Goal: Navigation & Orientation: Find specific page/section

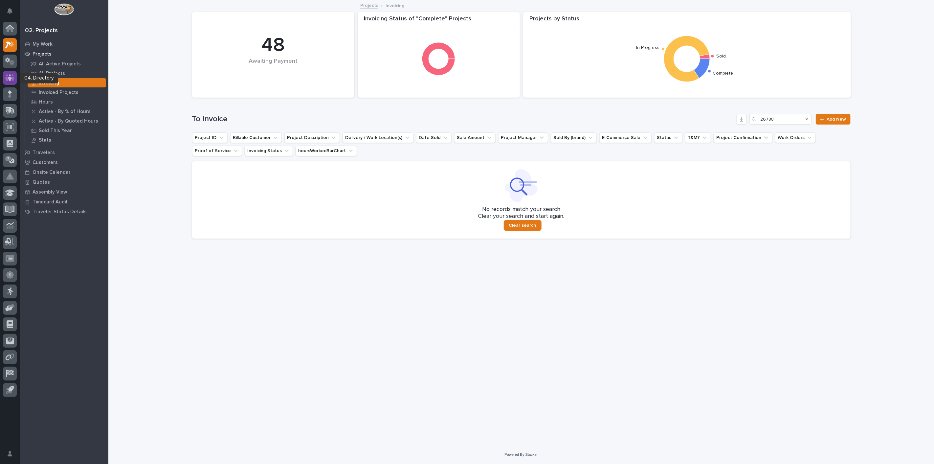
click at [6, 76] on icon at bounding box center [10, 78] width 10 height 8
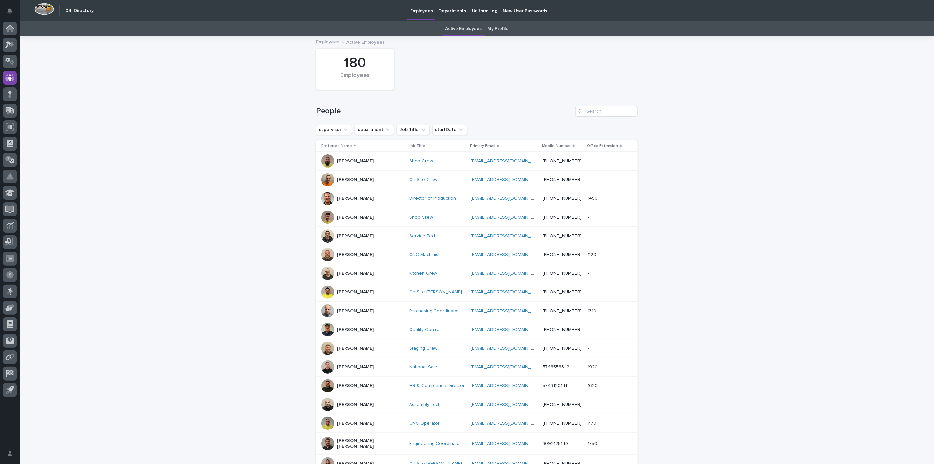
click at [496, 28] on link "My Profile" at bounding box center [498, 28] width 21 height 15
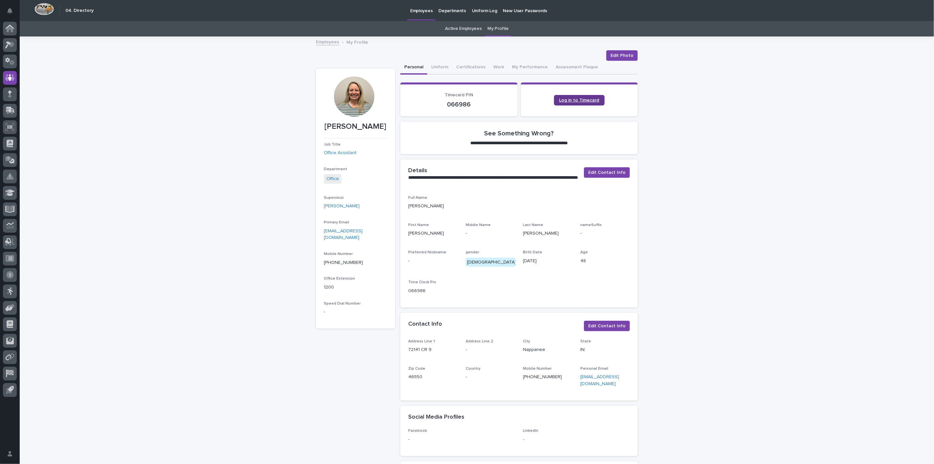
click at [570, 97] on link "Log in to Timecard" at bounding box center [579, 100] width 51 height 11
